Goal: Task Accomplishment & Management: Manage account settings

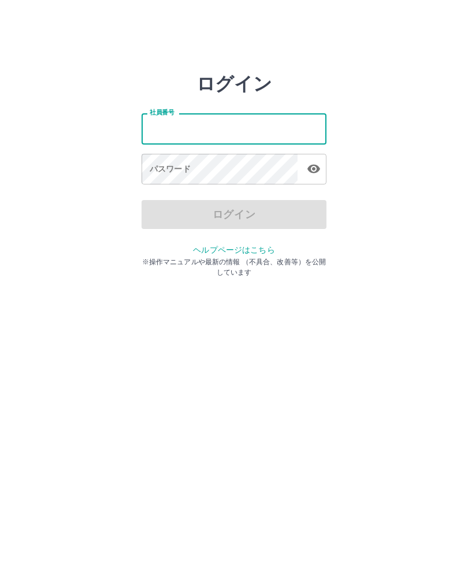
type input "*******"
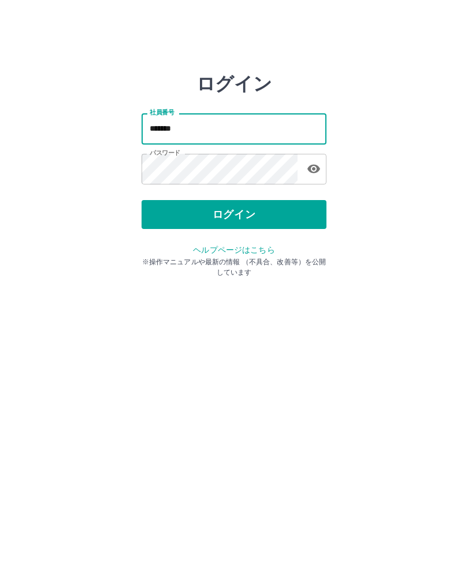
click at [239, 214] on button "ログイン" at bounding box center [234, 214] width 185 height 29
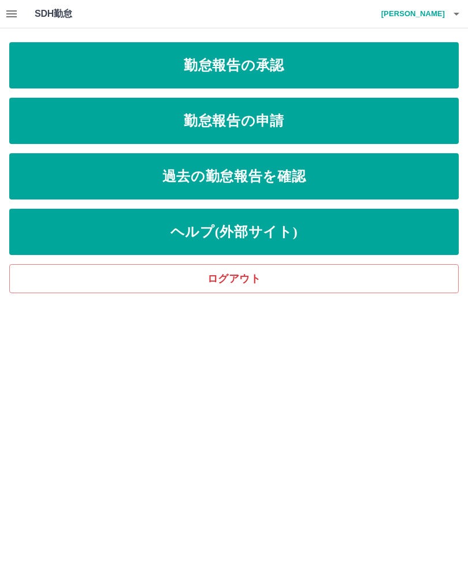
click at [222, 53] on link "勤怠報告の承認" at bounding box center [234, 65] width 450 height 46
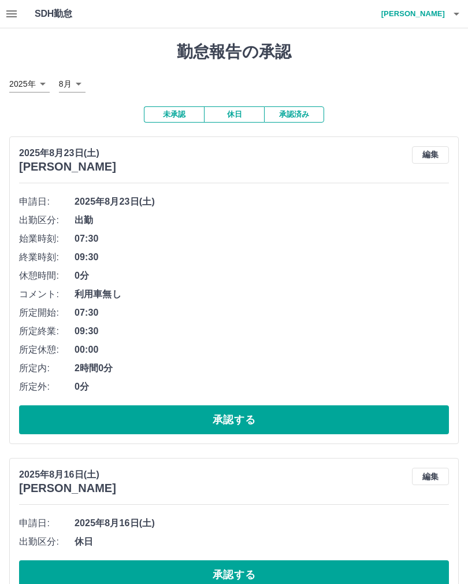
click at [243, 412] on button "承認する" at bounding box center [234, 419] width 430 height 29
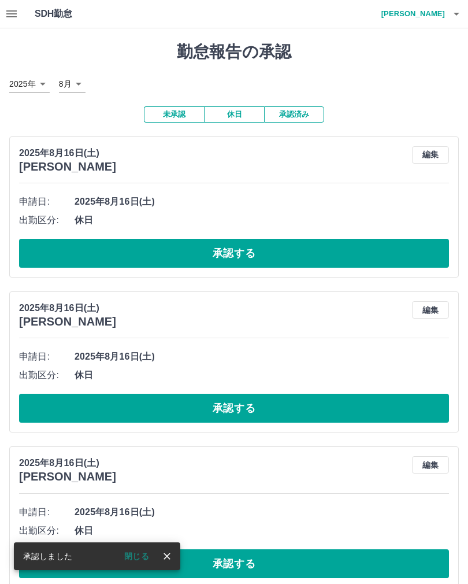
click at [369, 240] on button "承認する" at bounding box center [234, 253] width 430 height 29
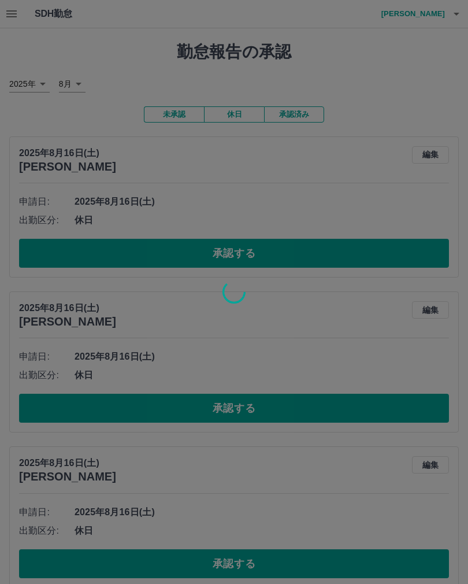
click at [143, 555] on div at bounding box center [234, 292] width 468 height 584
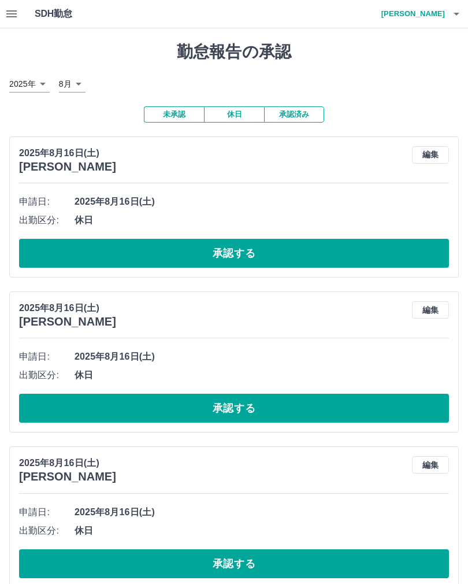
click at [247, 243] on button "承認する" at bounding box center [234, 253] width 430 height 29
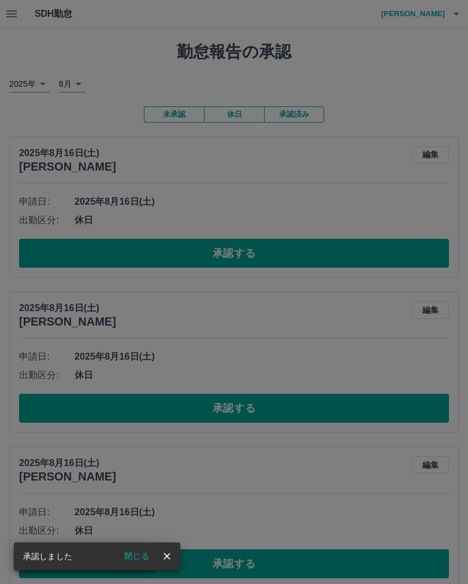
click at [138, 555] on button "閉じる" at bounding box center [136, 555] width 43 height 17
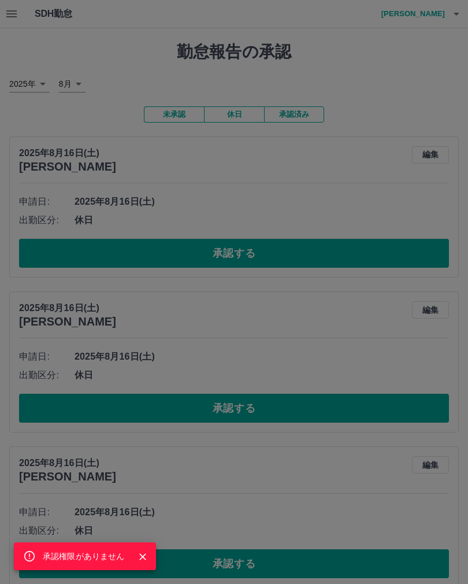
click at [164, 549] on div "承認権限がありません" at bounding box center [234, 292] width 468 height 584
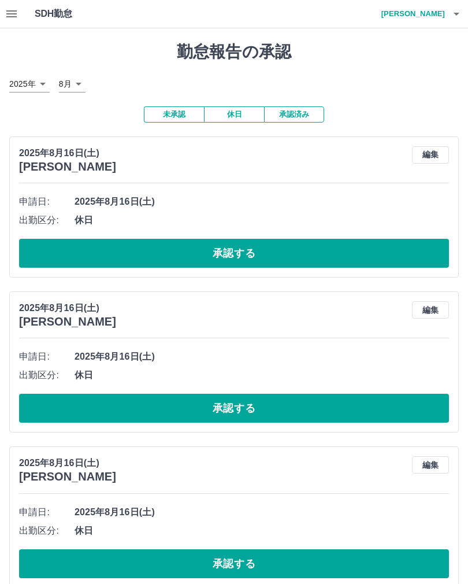
click at [250, 247] on button "承認する" at bounding box center [234, 253] width 430 height 29
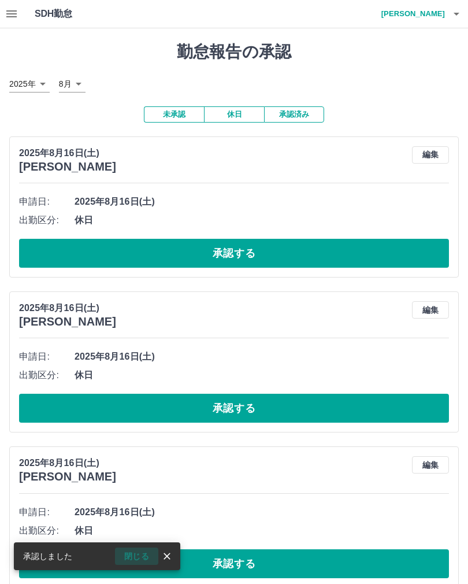
click at [134, 552] on button "閉じる" at bounding box center [136, 555] width 43 height 17
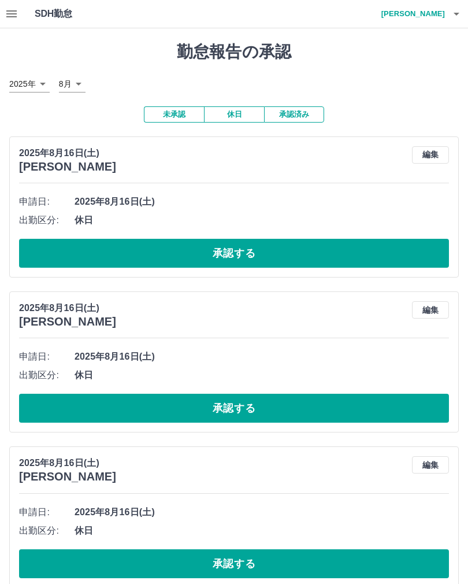
click at [262, 245] on button "承認する" at bounding box center [234, 253] width 430 height 29
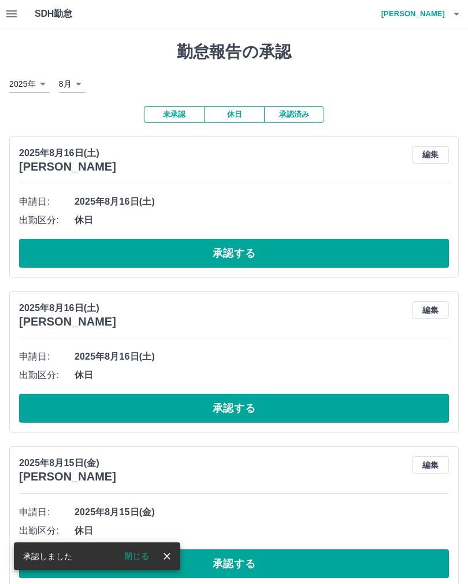
scroll to position [1, 0]
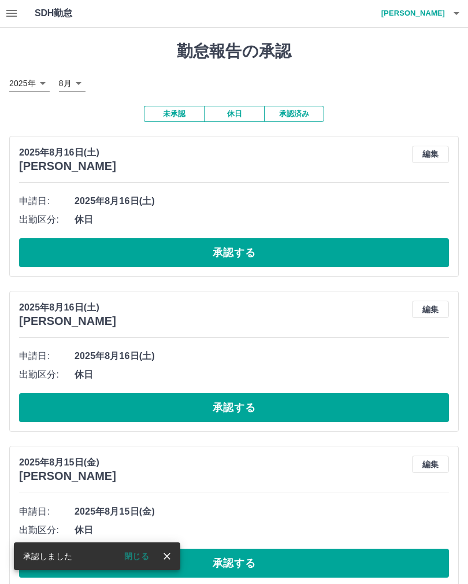
click at [138, 554] on button "閉じる" at bounding box center [136, 555] width 43 height 17
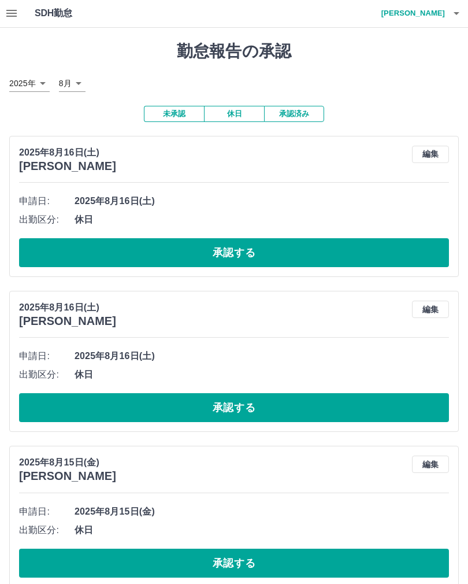
click at [266, 247] on button "承認する" at bounding box center [234, 252] width 430 height 29
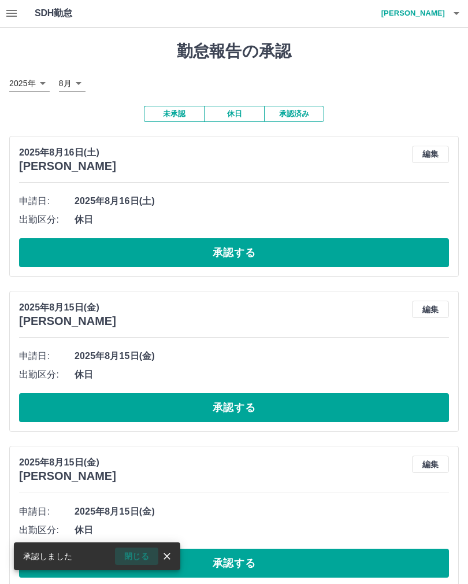
click at [131, 553] on button "閉じる" at bounding box center [136, 555] width 43 height 17
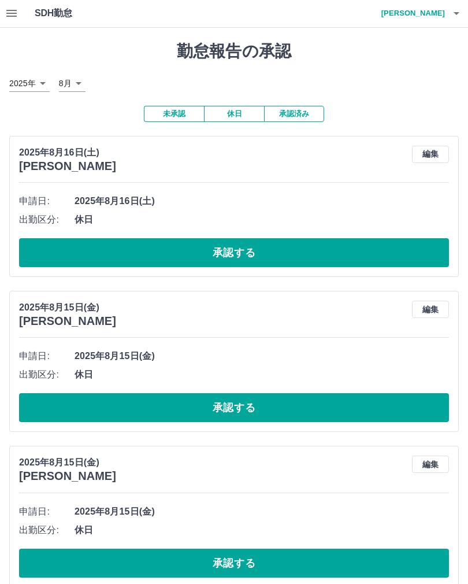
click at [252, 243] on button "承認する" at bounding box center [234, 252] width 430 height 29
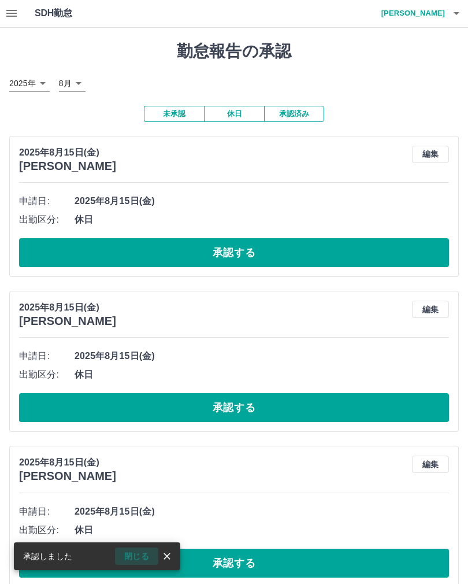
click at [142, 551] on button "閉じる" at bounding box center [136, 555] width 43 height 17
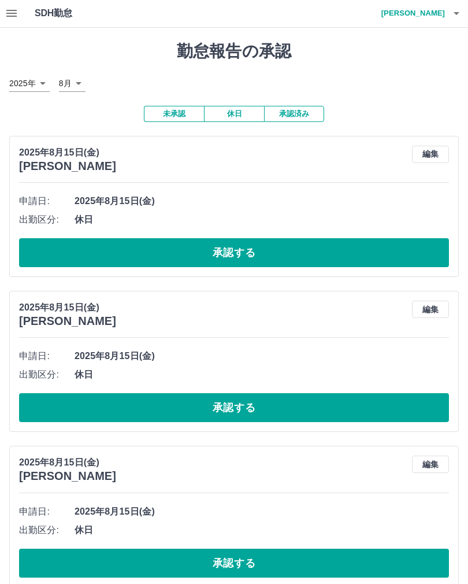
click at [240, 243] on button "承認する" at bounding box center [234, 252] width 430 height 29
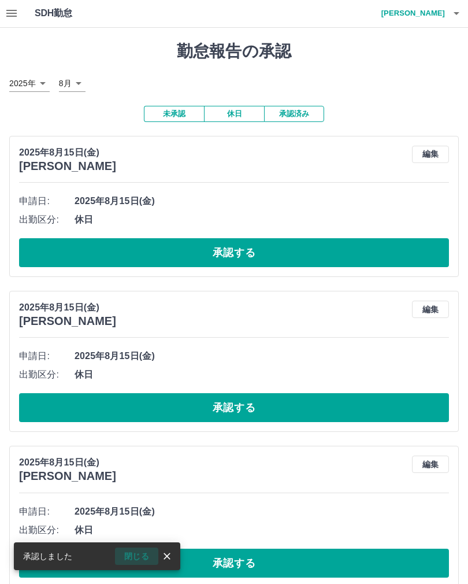
click at [136, 552] on button "閉じる" at bounding box center [136, 555] width 43 height 17
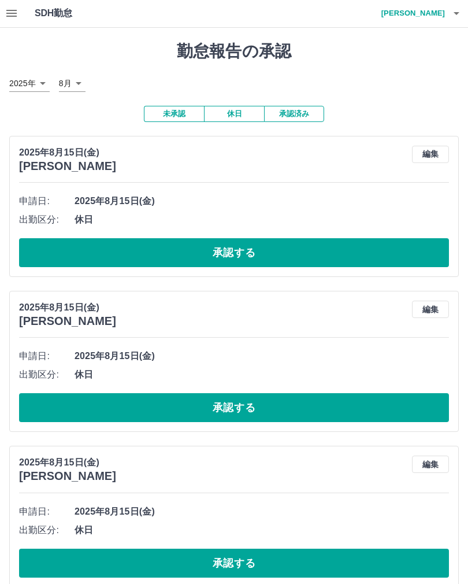
click at [260, 251] on button "承認する" at bounding box center [234, 252] width 430 height 29
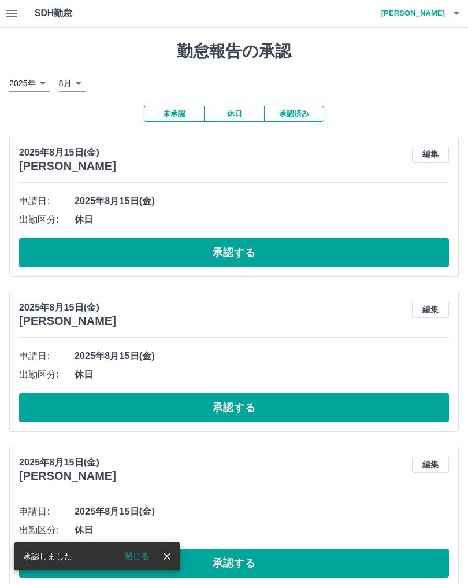
click at [247, 248] on button "承認する" at bounding box center [234, 252] width 430 height 29
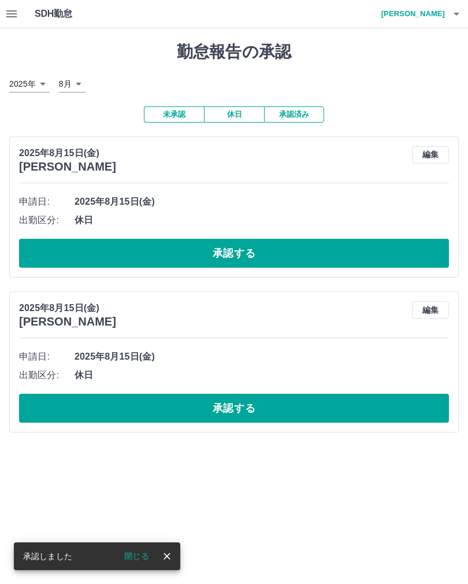
scroll to position [0, 0]
click at [133, 553] on button "閉じる" at bounding box center [136, 555] width 43 height 17
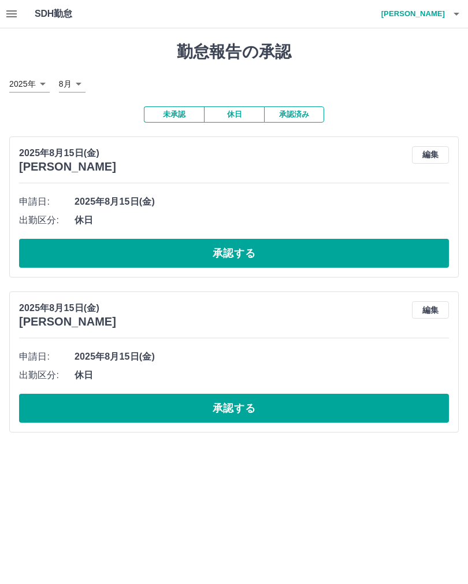
click at [249, 253] on button "承認する" at bounding box center [234, 253] width 430 height 29
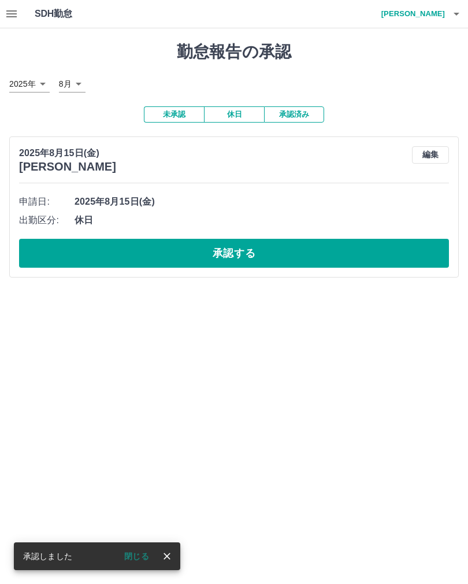
click at [131, 554] on button "閉じる" at bounding box center [136, 555] width 43 height 17
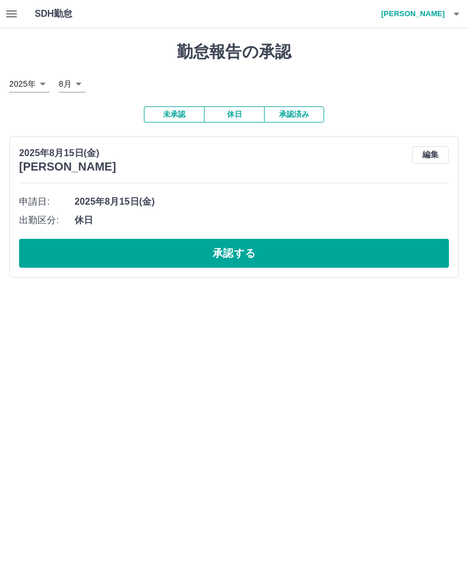
click at [251, 250] on button "承認する" at bounding box center [234, 253] width 430 height 29
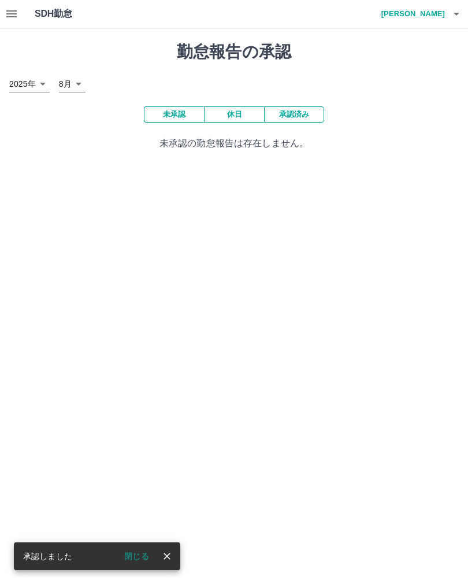
click at [129, 551] on button "閉じる" at bounding box center [136, 555] width 43 height 17
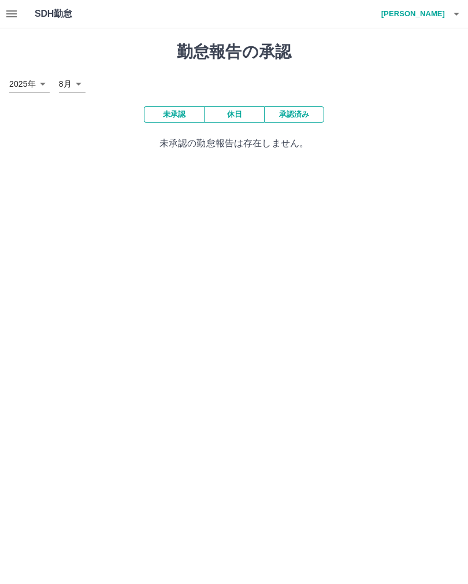
click at [5, 12] on icon "button" at bounding box center [12, 14] width 14 height 14
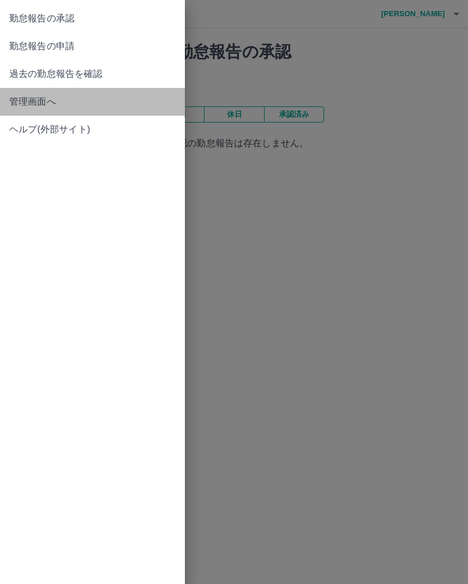
click at [51, 102] on span "管理画面へ" at bounding box center [92, 102] width 166 height 14
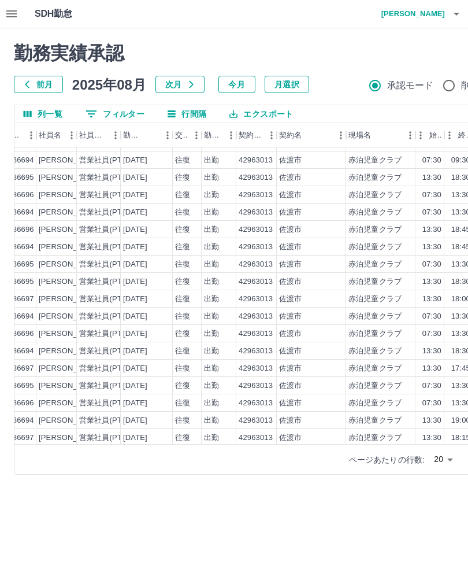
scroll to position [13, 112]
click at [467, 12] on button "button" at bounding box center [456, 14] width 23 height 28
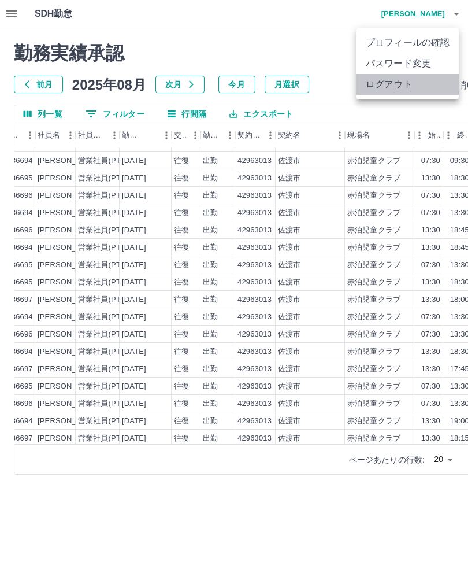
click at [423, 84] on li "ログアウト" at bounding box center [408, 84] width 102 height 21
